Goal: Task Accomplishment & Management: Use online tool/utility

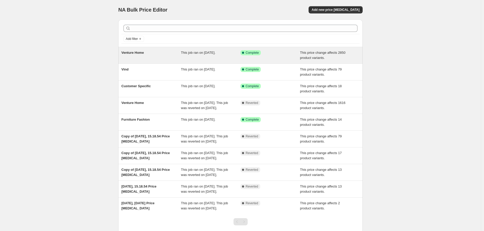
click at [159, 54] on div "Venture Home" at bounding box center [151, 55] width 60 height 10
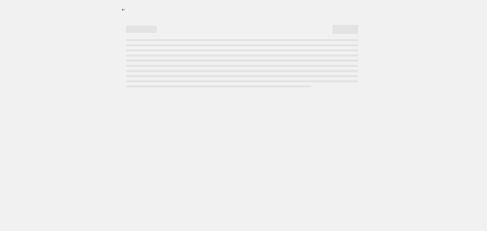
select select "margin"
select select "collection"
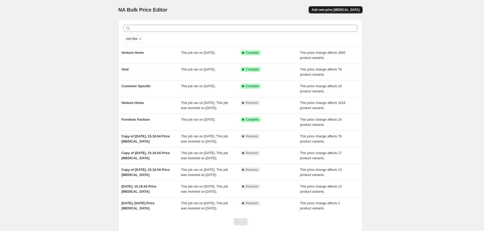
click at [336, 8] on span "Add new price [MEDICAL_DATA]" at bounding box center [336, 10] width 48 height 4
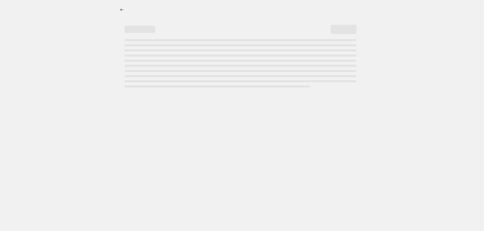
select select "percentage"
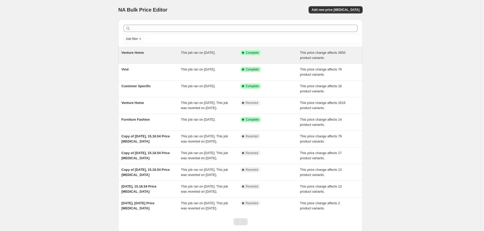
click at [158, 56] on div "Venture Home" at bounding box center [151, 55] width 60 height 10
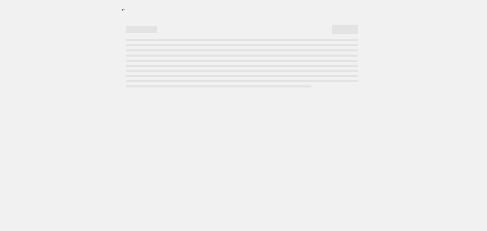
select select "margin"
select select "collection"
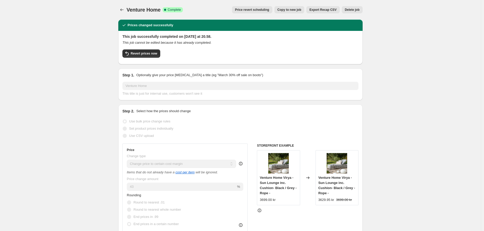
click at [290, 9] on span "Copy to new job" at bounding box center [289, 10] width 24 height 4
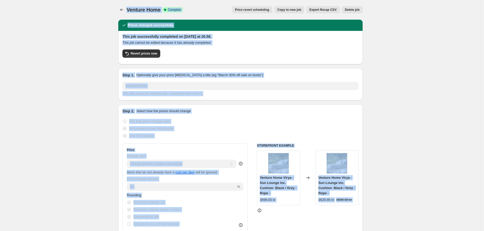
select select "margin"
select select "collection"
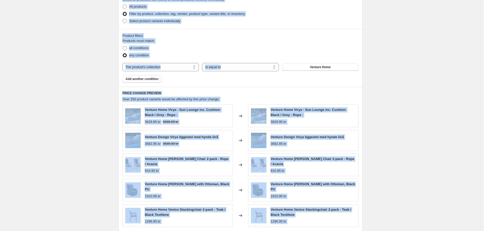
scroll to position [371, 0]
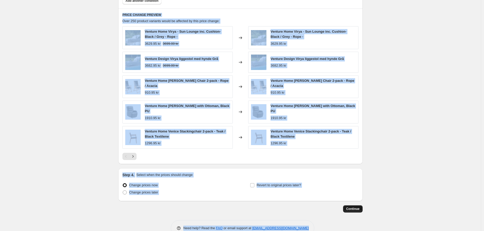
click at [356, 207] on span "Continue" at bounding box center [352, 209] width 13 height 4
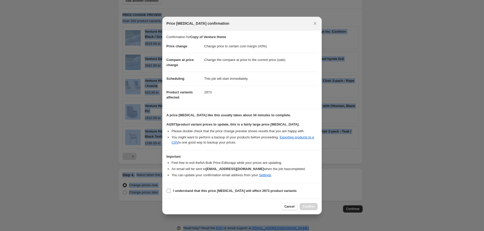
click at [168, 191] on input "I understand that this price change job will affect 2973 product variants" at bounding box center [169, 191] width 4 height 4
checkbox input "true"
click at [308, 203] on button "Confirm" at bounding box center [309, 206] width 18 height 7
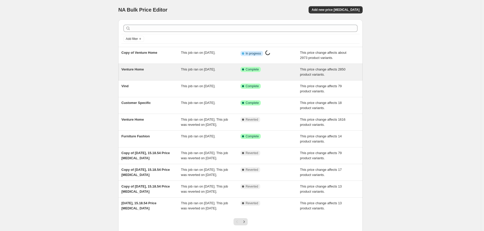
click at [214, 71] on span "This job ran on [DATE]." at bounding box center [198, 69] width 34 height 4
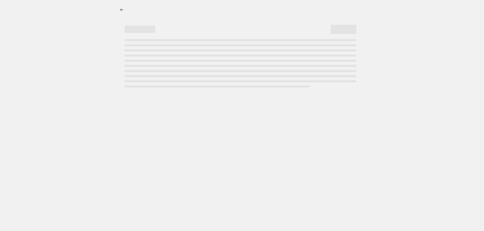
select select "margin"
select select "collection"
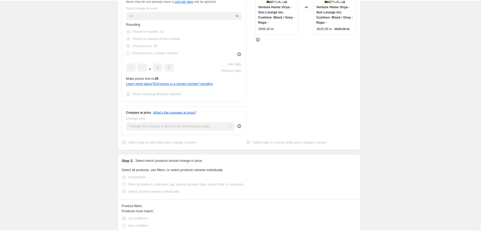
scroll to position [57, 0]
